Goal: Information Seeking & Learning: Find specific fact

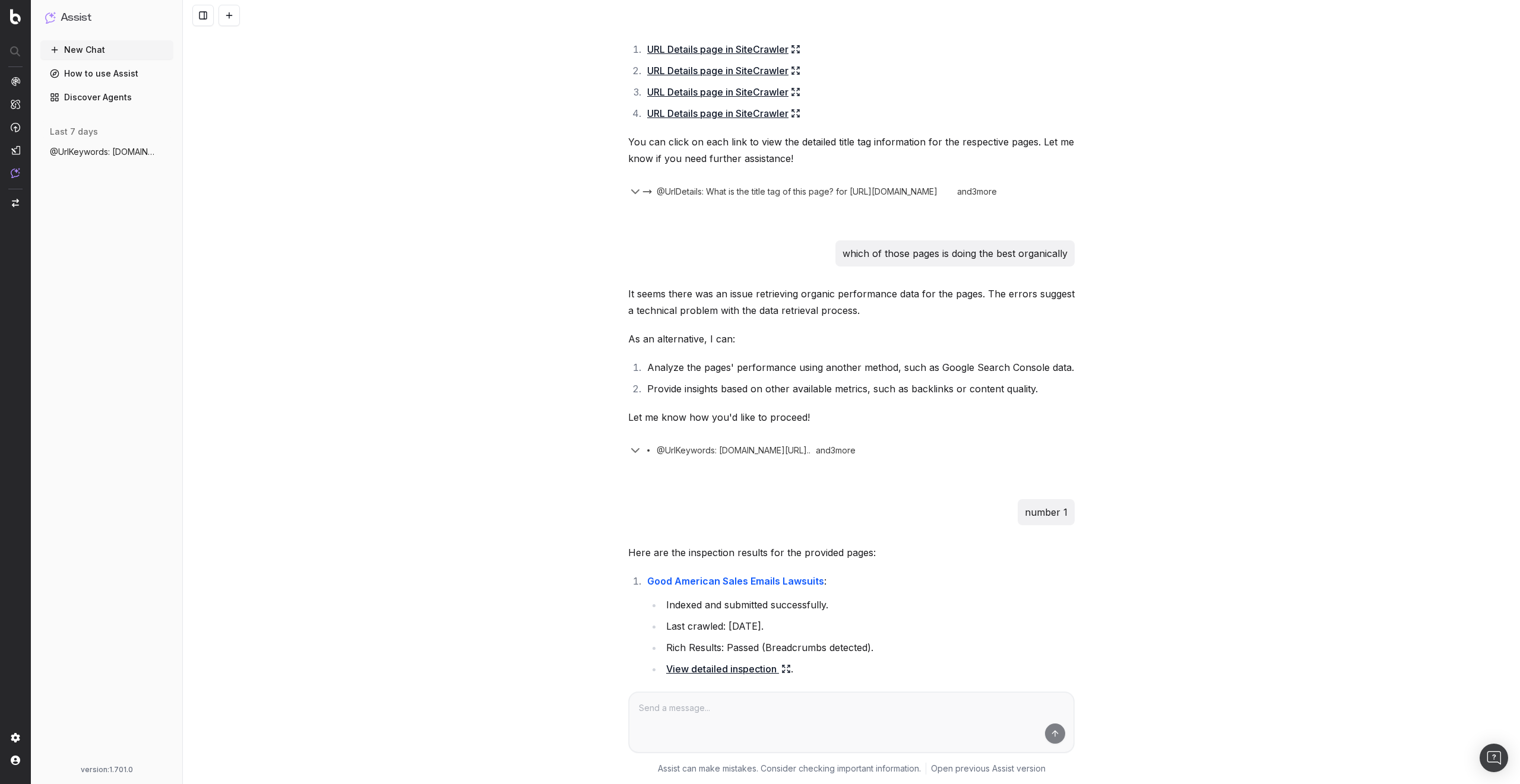
scroll to position [855, 0]
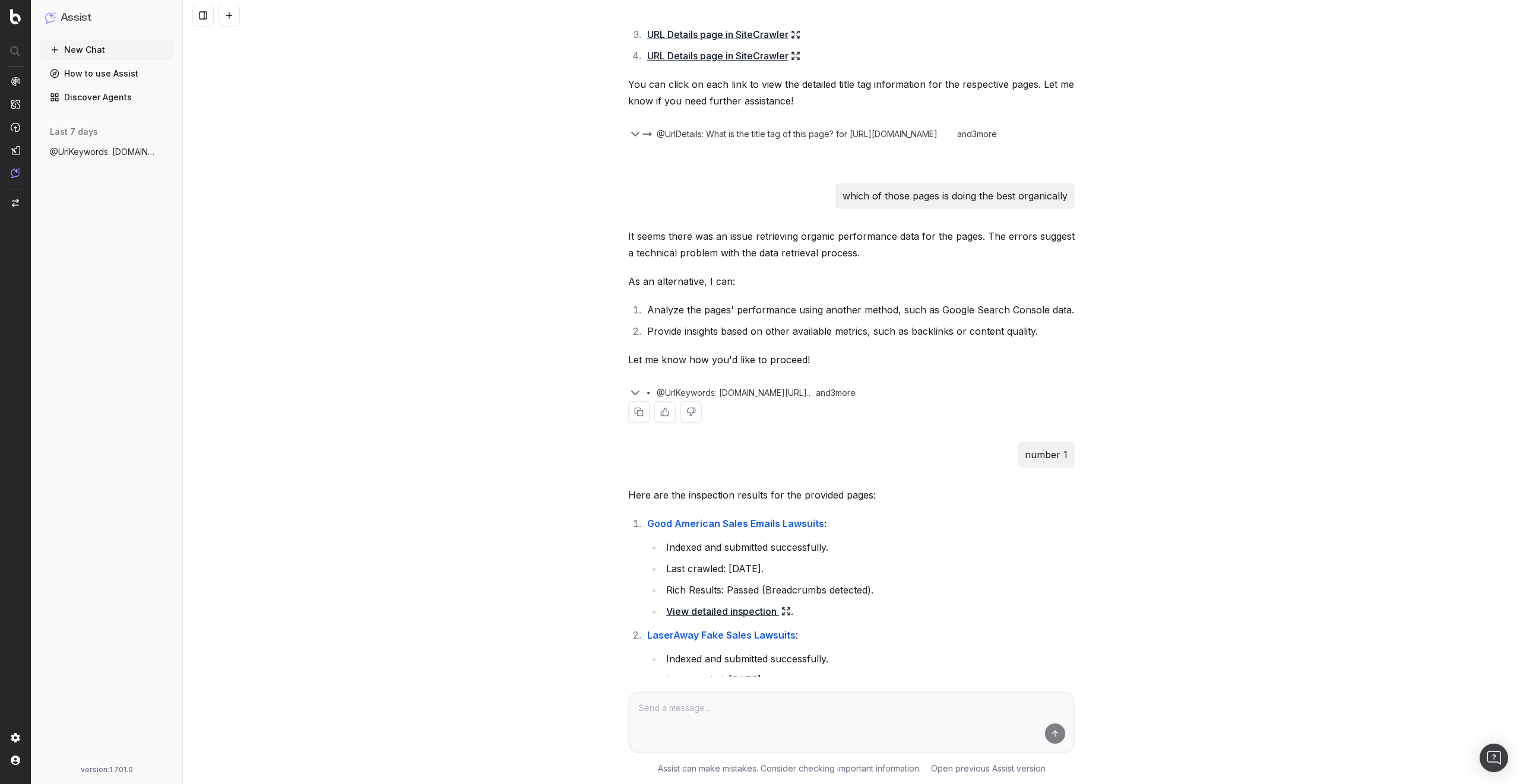
click at [632, 394] on icon "button" at bounding box center [634, 393] width 7 height 4
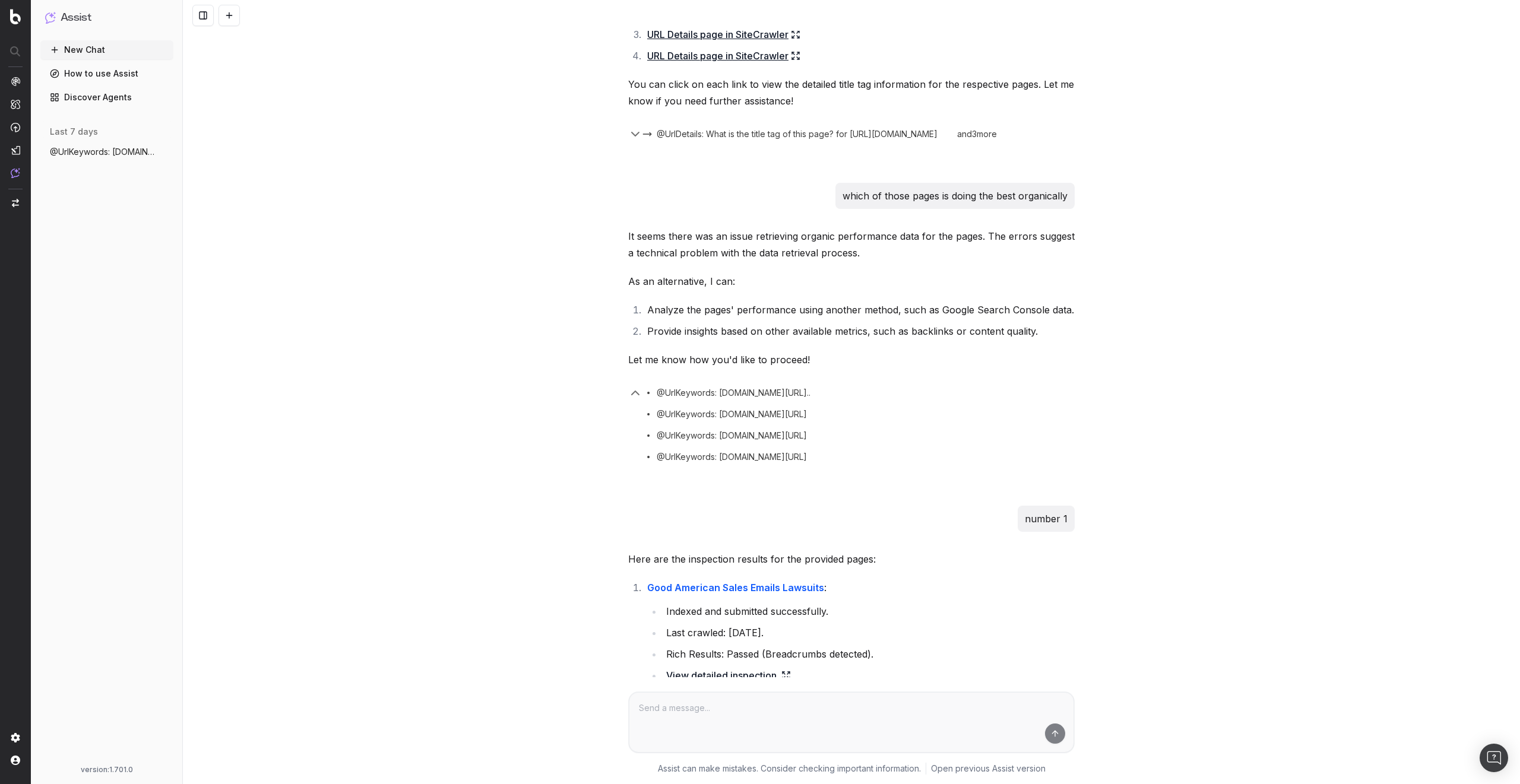
click at [116, 147] on span "@UrlKeywords: [DOMAIN_NAME][URL]" at bounding box center [101, 152] width 104 height 11
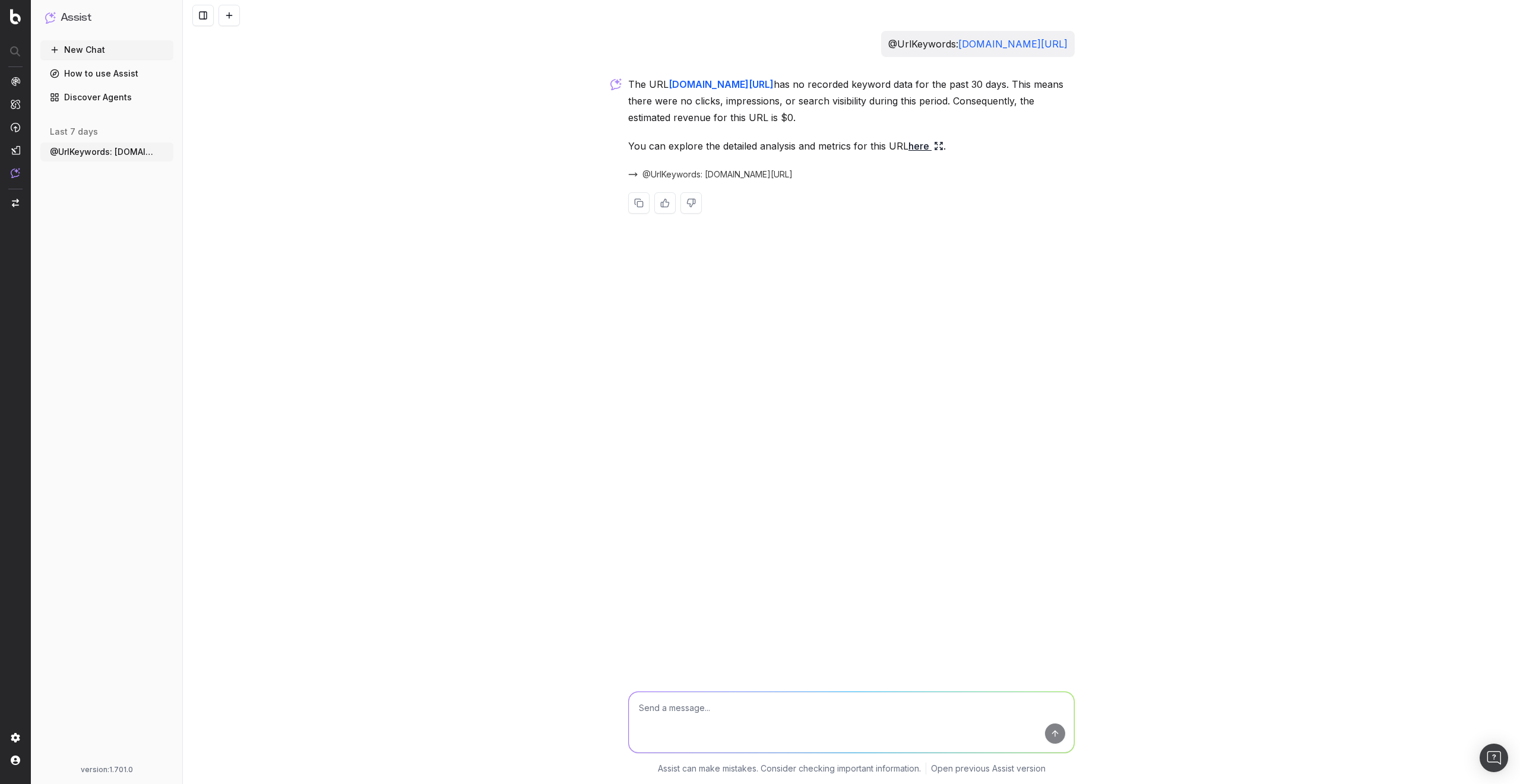
click at [888, 40] on p "@UrlKeywords: [DOMAIN_NAME][URL]" at bounding box center [978, 43] width 180 height 16
copy p "@UrlKeywords: [DOMAIN_NAME][URL]"
click at [230, 14] on button at bounding box center [229, 15] width 21 height 21
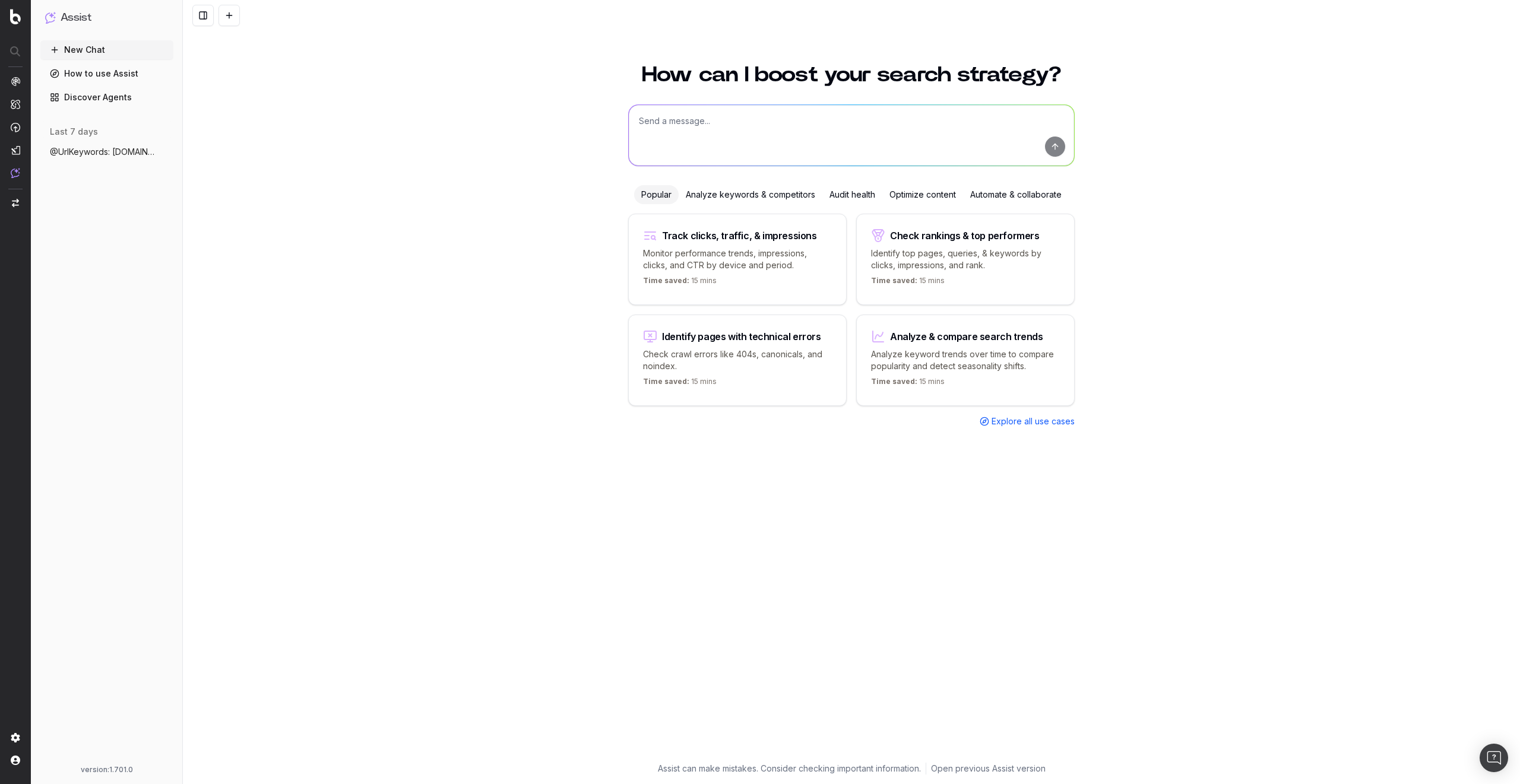
click at [702, 150] on textarea at bounding box center [851, 135] width 445 height 60
paste textarea "@UrlKeywords: [DOMAIN_NAME][URL]"
type textarea "@UrlKeywords: [DOMAIN_NAME][URL]"
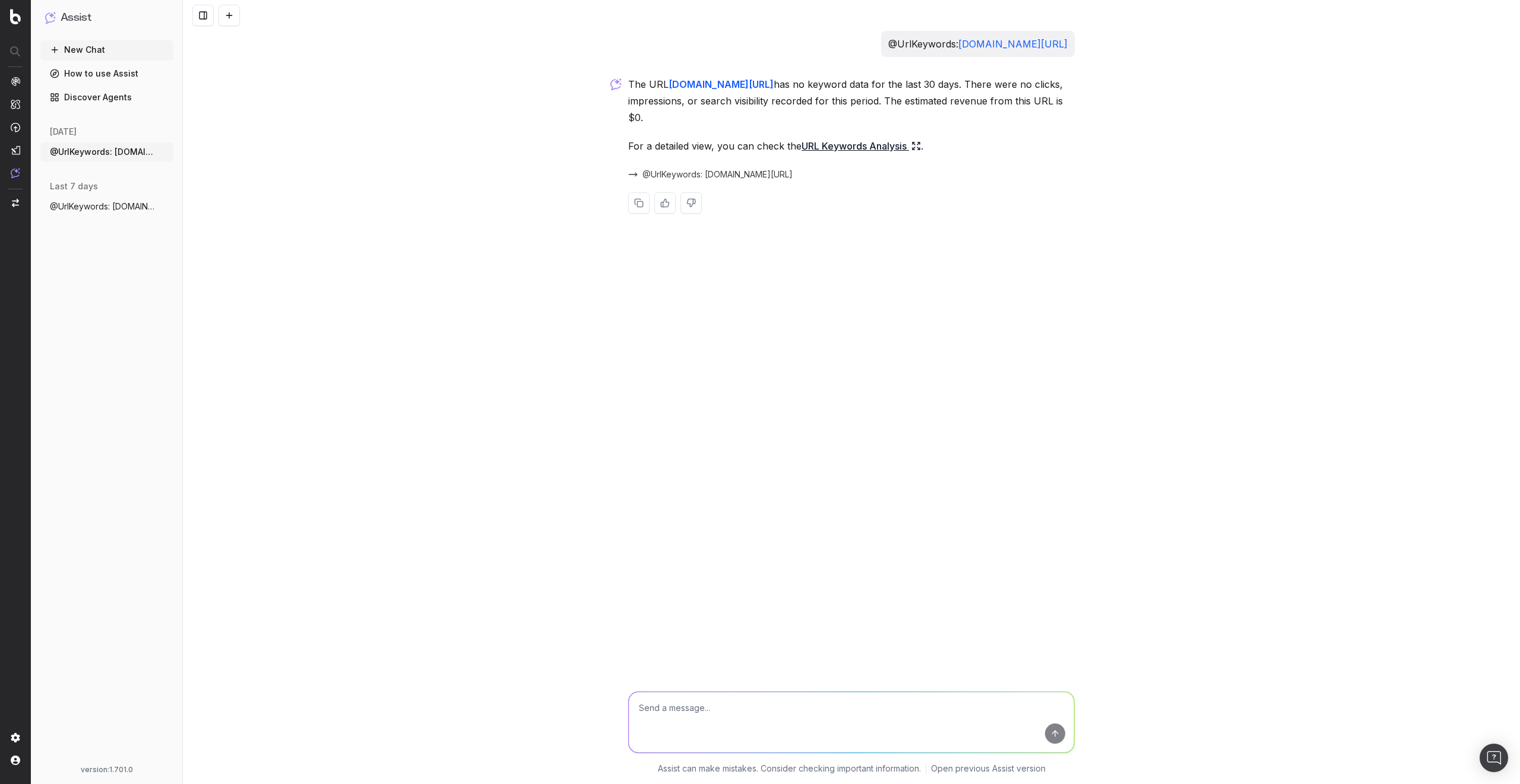
click at [787, 175] on span "@UrlKeywords: [DOMAIN_NAME][URL]" at bounding box center [717, 175] width 150 height 11
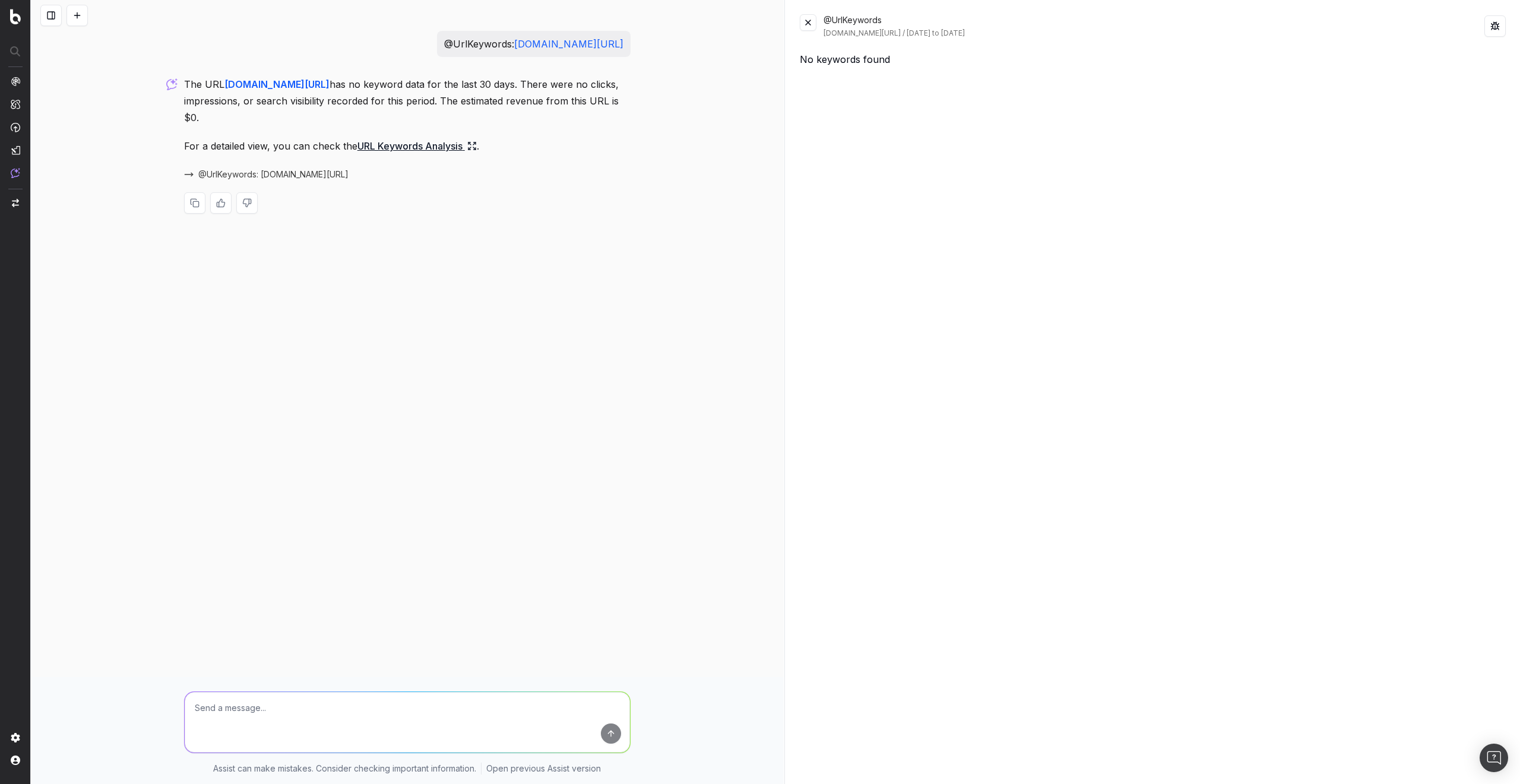
click at [807, 21] on button at bounding box center [807, 22] width 16 height 16
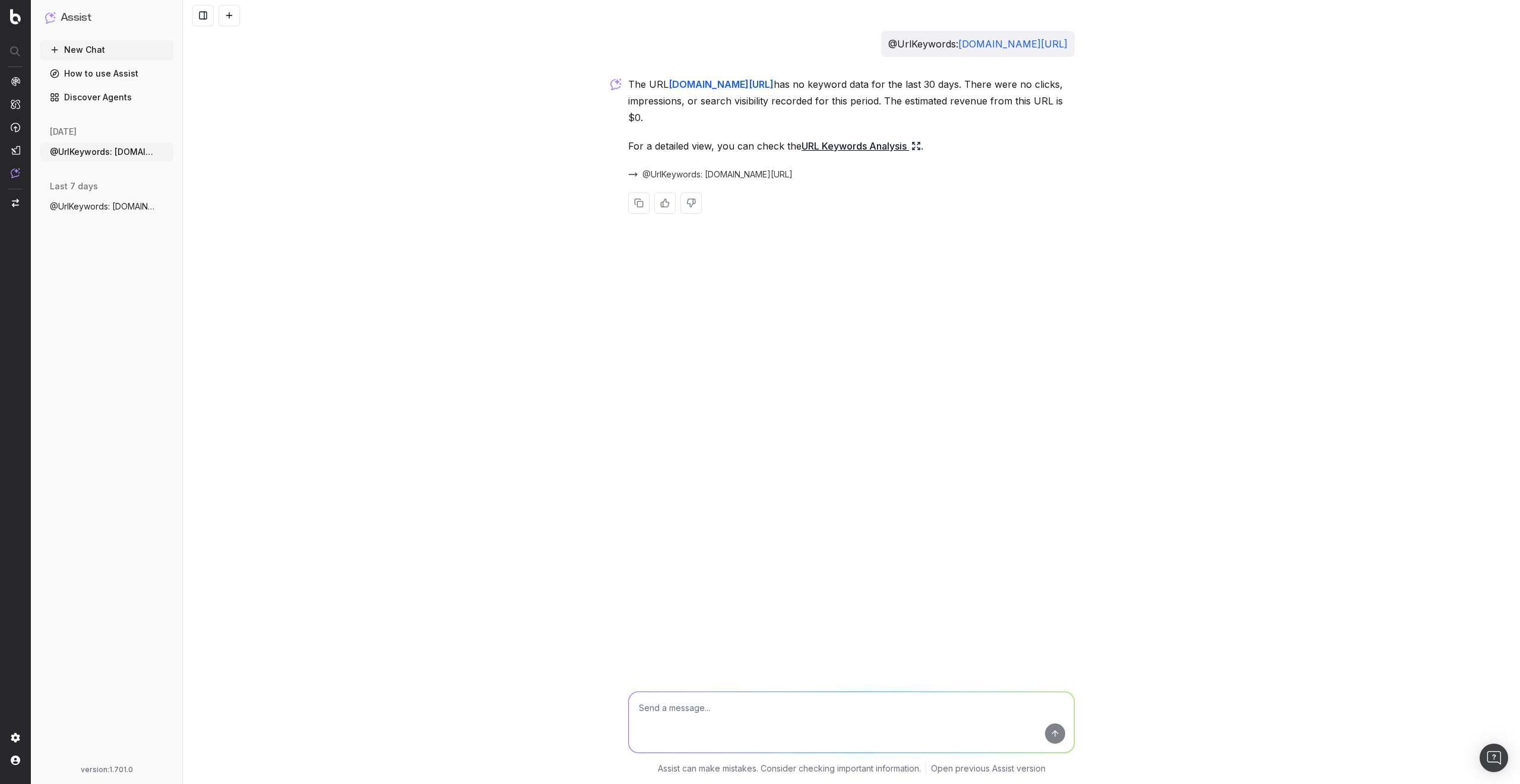
drag, startPoint x: 758, startPoint y: 44, endPoint x: 929, endPoint y: 47, distance: 171.0
click at [929, 47] on div "@UrlKeywords: [DOMAIN_NAME][URL]" at bounding box center [977, 43] width 194 height 26
click at [692, 710] on textarea at bounding box center [851, 722] width 445 height 60
click at [708, 716] on textarea at bounding box center [851, 722] width 445 height 60
paste textarea "@UrlKeywords: [DOMAIN_NAME][URL]"
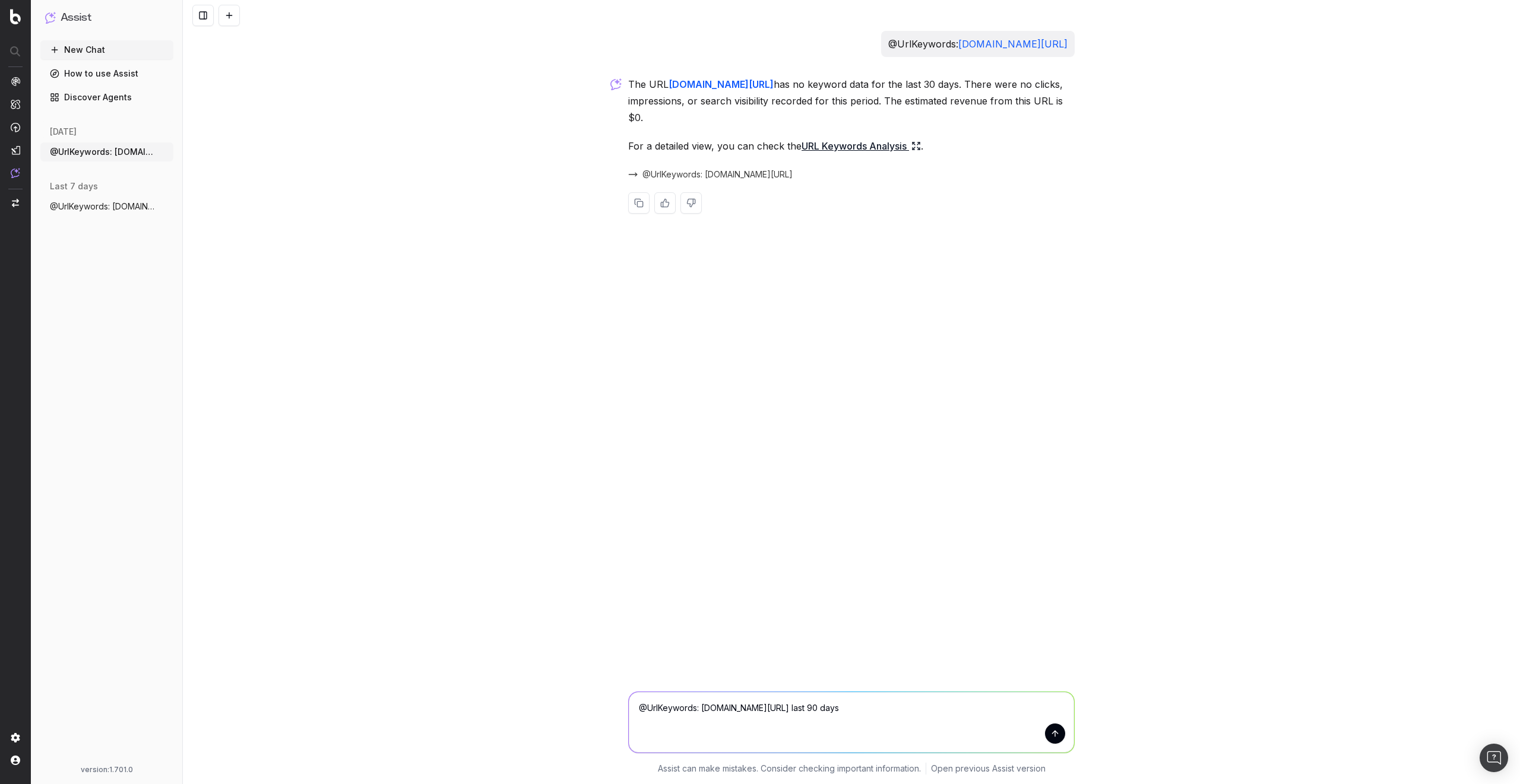
type textarea "@UrlKeywords: [DOMAIN_NAME][URL] last 90 days$"
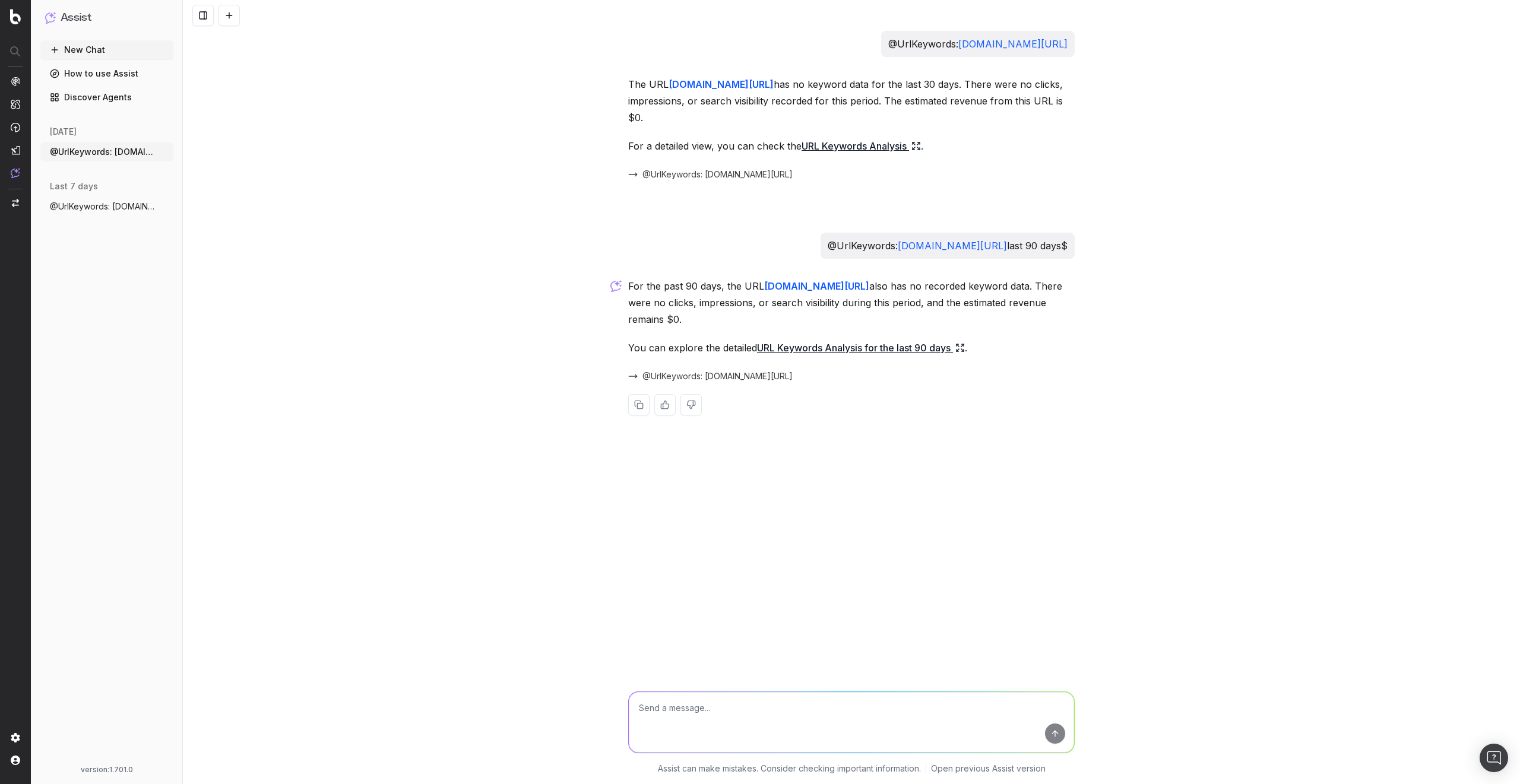
click at [811, 350] on link "URL Keywords Analysis for the last 90 days" at bounding box center [862, 348] width 208 height 16
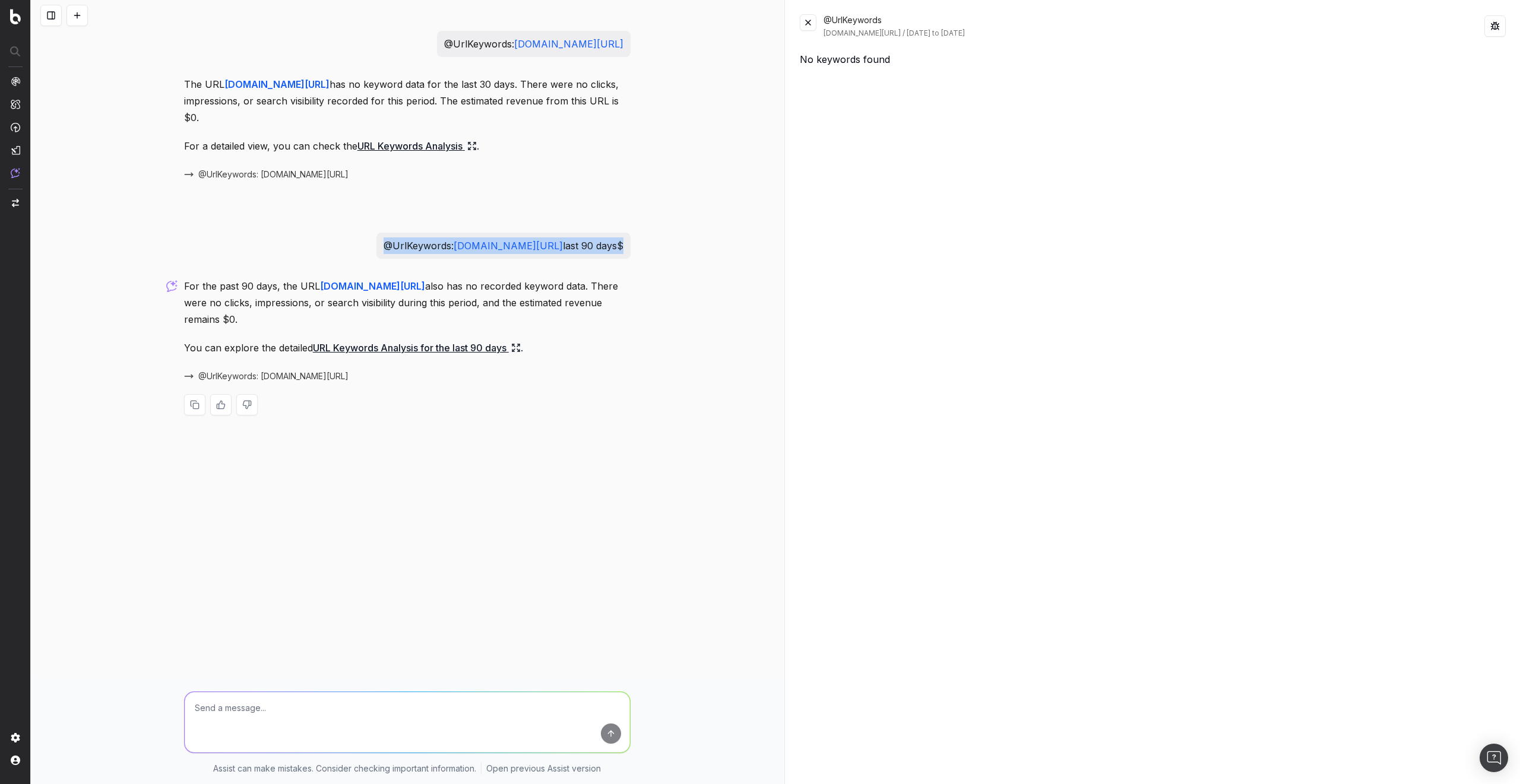
drag, startPoint x: 256, startPoint y: 247, endPoint x: 615, endPoint y: 243, distance: 359.0
click at [615, 243] on p "@UrlKeywords: [DOMAIN_NAME][URL] last 90 days$" at bounding box center [503, 245] width 240 height 16
copy p "@UrlKeywords: [DOMAIN_NAME][URL] last 90 days"
click at [281, 724] on textarea at bounding box center [407, 722] width 445 height 60
paste textarea "@UrlKeywords: [DOMAIN_NAME][URL] last 90 days"
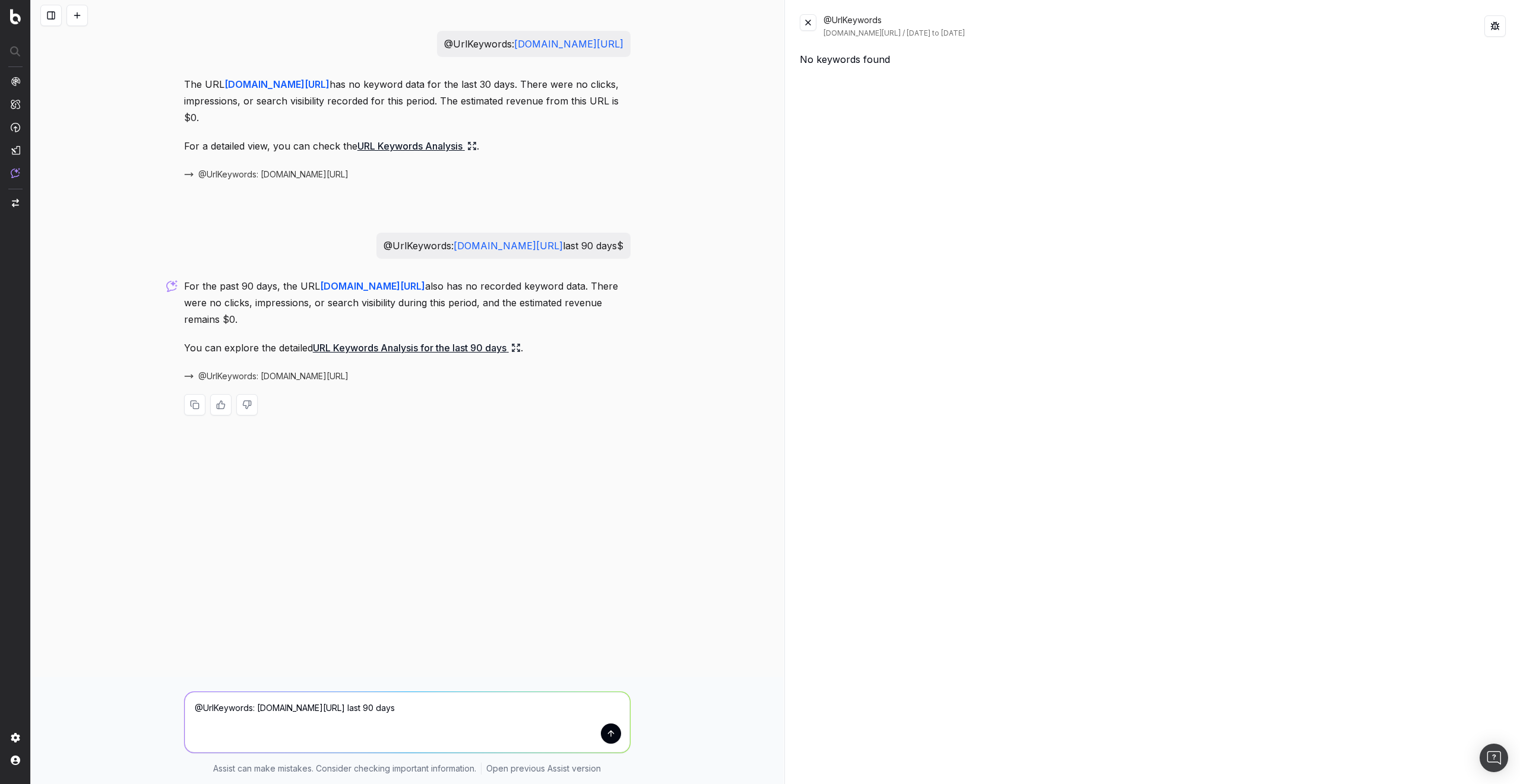
type textarea "@UrlKeywords: [DOMAIN_NAME] last 90 days"
click at [802, 28] on button at bounding box center [807, 22] width 16 height 16
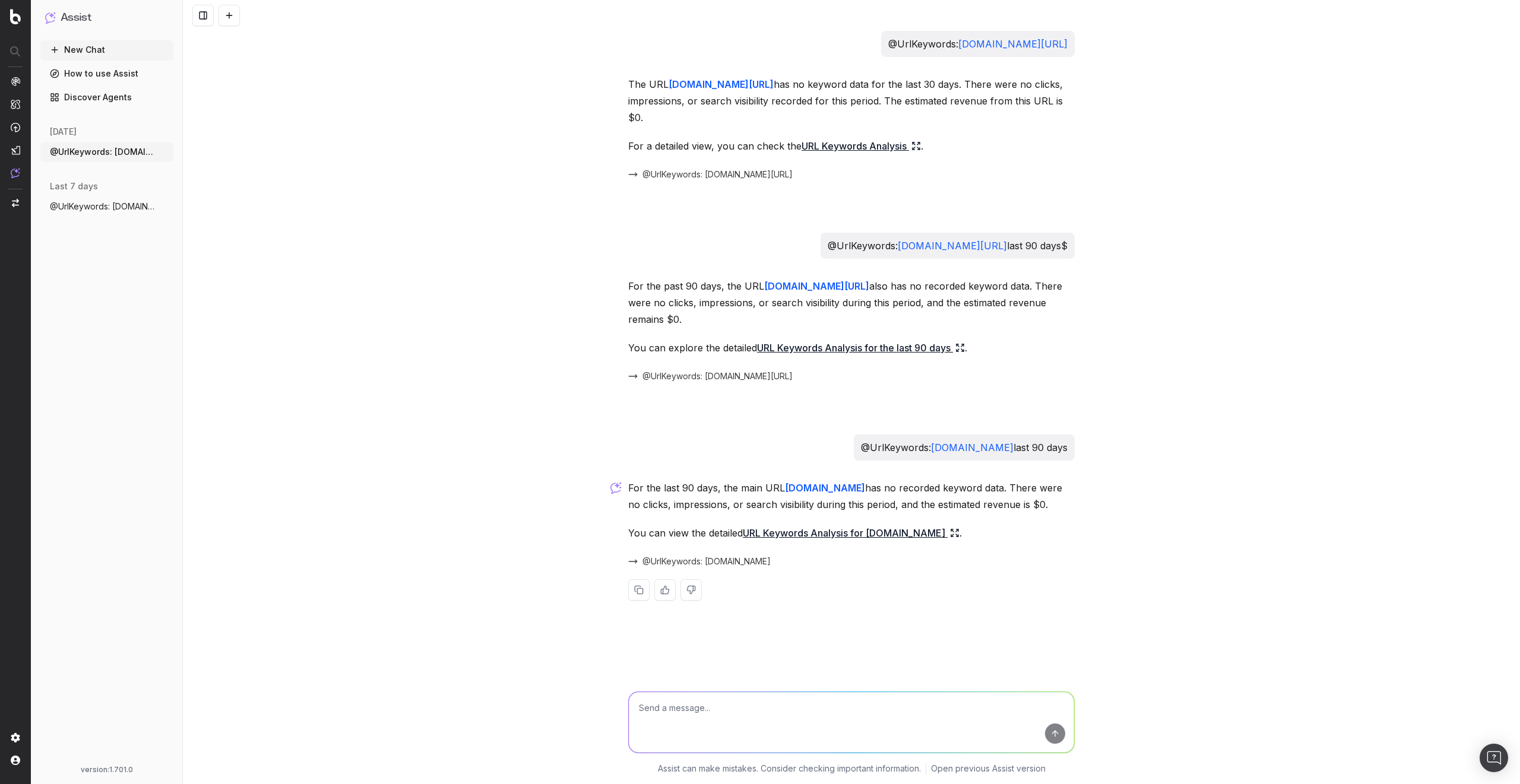
click at [739, 558] on span "@UrlKeywords: [DOMAIN_NAME]" at bounding box center [707, 562] width 128 height 11
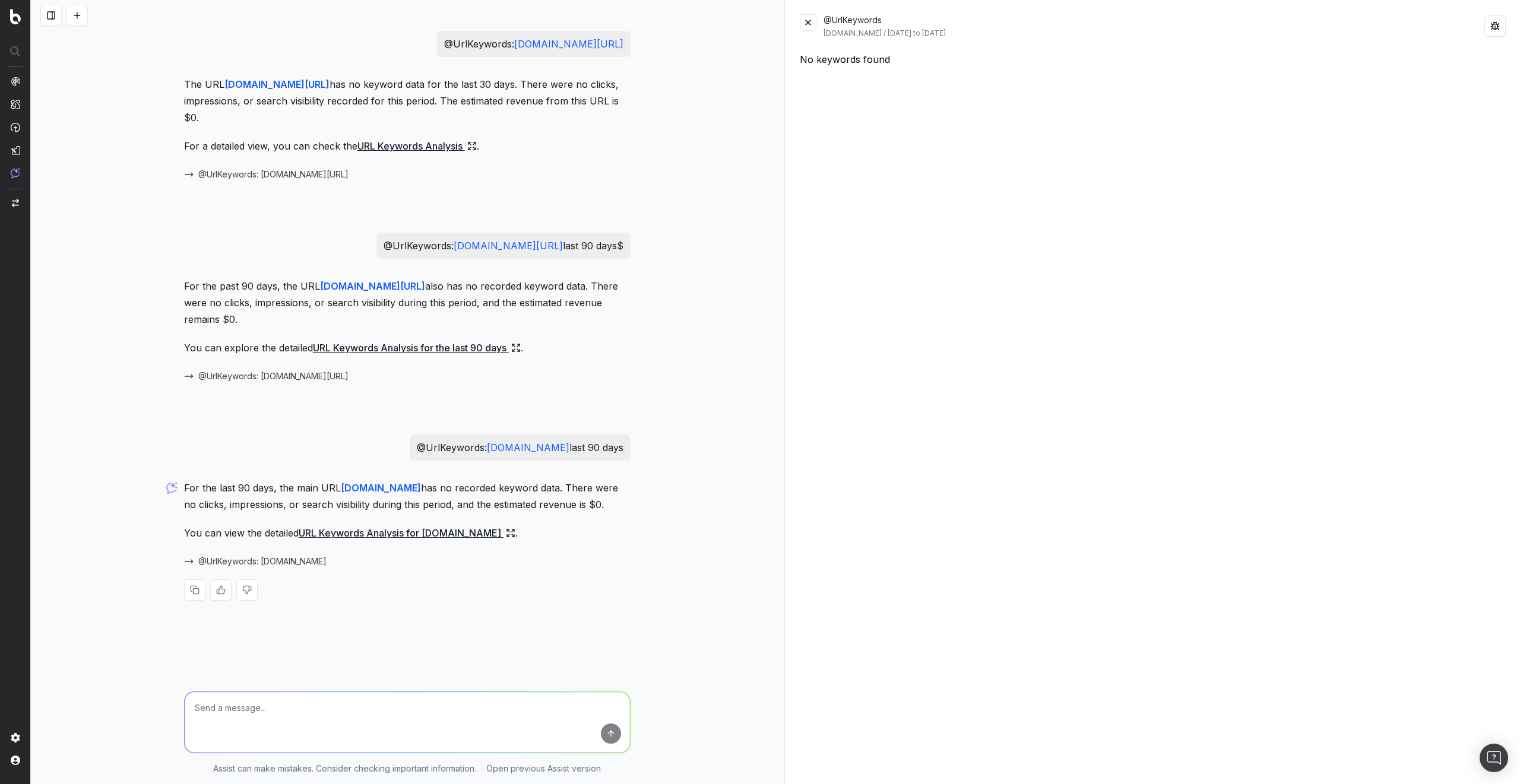
click at [807, 23] on button at bounding box center [807, 22] width 16 height 16
